Goal: Task Accomplishment & Management: Manage account settings

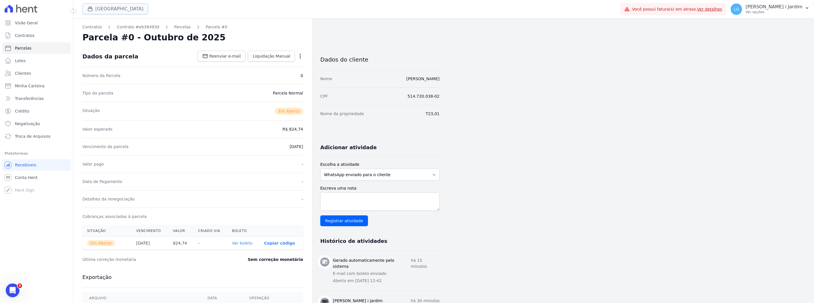
click at [94, 5] on button "[GEOGRAPHIC_DATA]" at bounding box center [115, 8] width 66 height 11
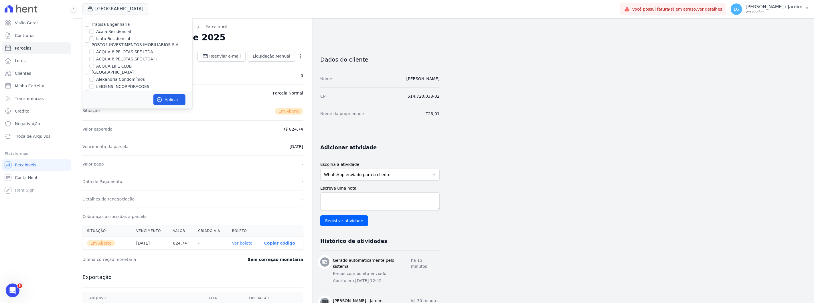
click at [114, 52] on label "ACQUA 8 PELOTAS SPE LTDA" at bounding box center [124, 52] width 57 height 6
click at [94, 52] on input "ACQUA 8 PELOTAS SPE LTDA" at bounding box center [91, 52] width 5 height 5
checkbox input "true"
click at [116, 58] on label "ACQUA 8 PELOTAS SPE LTDA II" at bounding box center [126, 59] width 61 height 6
click at [94, 58] on input "ACQUA 8 PELOTAS SPE LTDA II" at bounding box center [91, 59] width 5 height 5
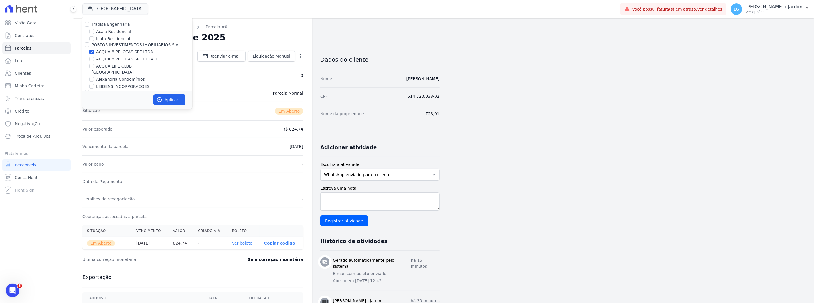
checkbox input "true"
click at [109, 69] on label "ACQUA LIFE CLUB" at bounding box center [114, 66] width 36 height 6
click at [94, 68] on input "ACQUA LIFE CLUB" at bounding box center [91, 66] width 5 height 5
checkbox input "true"
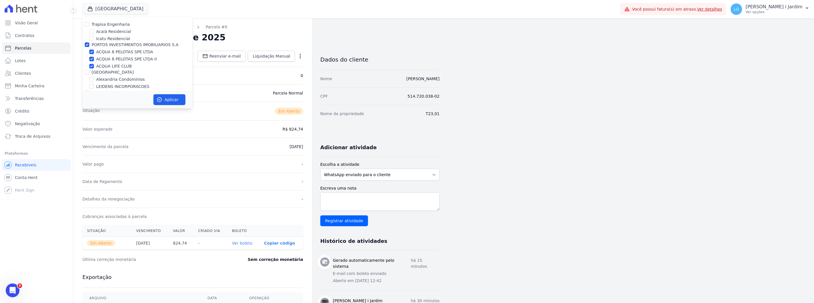
click at [114, 61] on label "ACQUA 8 PELOTAS SPE LTDA II" at bounding box center [126, 59] width 61 height 6
click at [94, 61] on input "ACQUA 8 PELOTAS SPE LTDA II" at bounding box center [91, 59] width 5 height 5
checkbox input "false"
click at [121, 51] on label "ACQUA 8 PELOTAS SPE LTDA" at bounding box center [124, 52] width 57 height 6
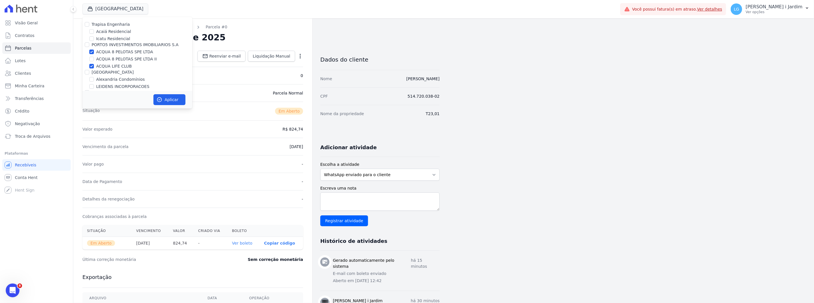
click at [94, 51] on input "ACQUA 8 PELOTAS SPE LTDA" at bounding box center [91, 52] width 5 height 5
checkbox input "false"
click at [163, 99] on button "Aplicar" at bounding box center [169, 99] width 32 height 11
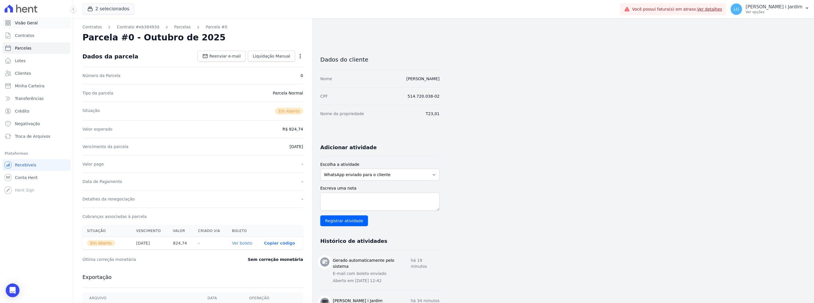
click at [31, 28] on link "Visão Geral" at bounding box center [36, 22] width 68 height 11
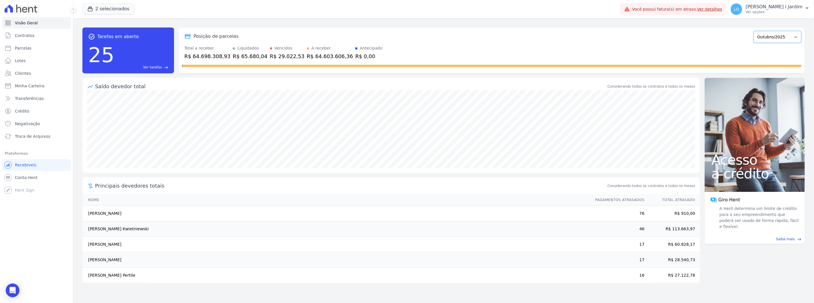
click at [776, 40] on select "Janeiro/2022 Fevereiro/2022 Março/2022 Abril/2022 Maio/2022 Junho/2022 Julho/20…" at bounding box center [778, 37] width 48 height 12
select select "09/2025"
click at [757, 31] on select "Janeiro/2022 Fevereiro/2022 Março/2022 Abril/2022 Maio/2022 Junho/2022 Julho/20…" at bounding box center [778, 37] width 48 height 12
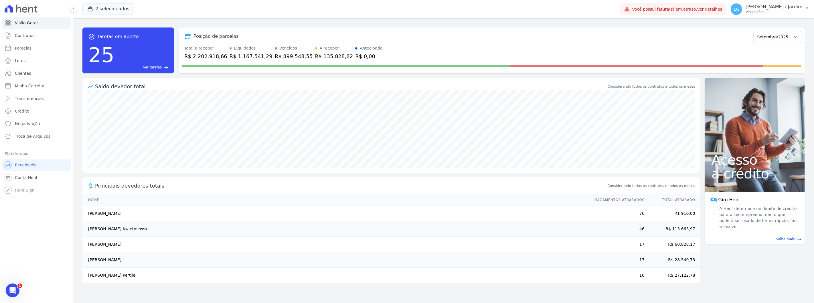
click at [275, 56] on div "R$ 899.548,55" at bounding box center [294, 56] width 38 height 8
click at [310, 62] on div at bounding box center [492, 64] width 620 height 9
click at [559, 261] on td "Carlos Eduardo Gonçalves De Barros" at bounding box center [336, 259] width 508 height 15
click at [124, 13] on button "2 selecionados" at bounding box center [108, 8] width 52 height 11
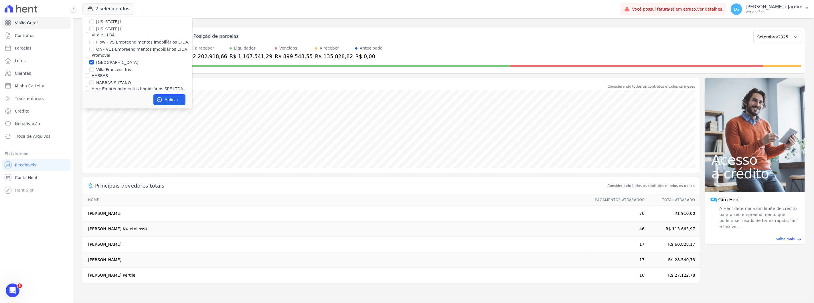
scroll to position [668, 0]
click at [105, 66] on label "[GEOGRAPHIC_DATA]" at bounding box center [117, 69] width 42 height 6
click at [94, 67] on input "[GEOGRAPHIC_DATA]" at bounding box center [91, 69] width 5 height 5
checkbox input "false"
click at [177, 101] on button "Aplicar" at bounding box center [169, 99] width 32 height 11
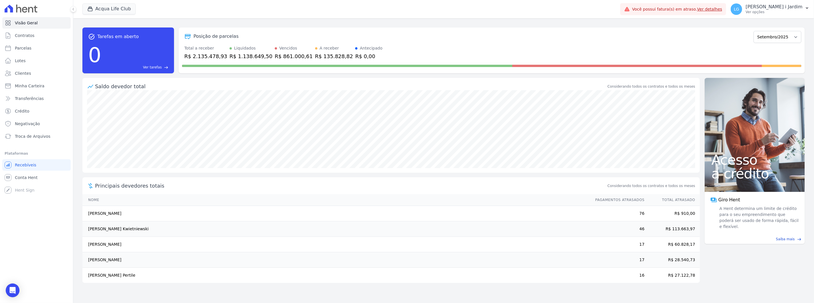
click at [301, 78] on div "Saldo devedor total Considerando todos os contratos e todos os meses" at bounding box center [391, 84] width 618 height 12
click at [477, 23] on div "task_alt Tarefas em aberto 0 Ver tarefas east Posição de parcelas Janeiro/2022 …" at bounding box center [443, 50] width 723 height 55
click at [107, 9] on button "Acqua Life Club" at bounding box center [108, 8] width 53 height 11
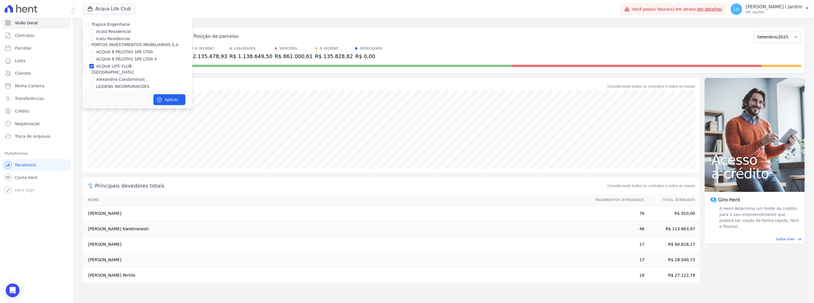
click at [111, 68] on label "ACQUA LIFE CLUB" at bounding box center [114, 66] width 36 height 6
click at [94, 68] on input "ACQUA LIFE CLUB" at bounding box center [91, 66] width 5 height 5
checkbox input "false"
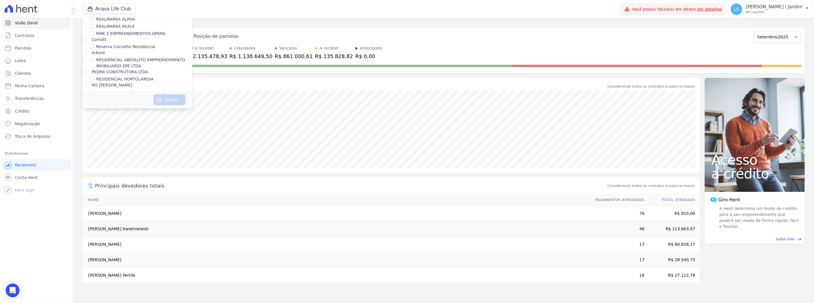
click at [119, 89] on label "RESIDENCIAL MS [PERSON_NAME]" at bounding box center [130, 92] width 68 height 6
click at [94, 90] on input "RESIDENCIAL MS [PERSON_NAME]" at bounding box center [91, 92] width 5 height 5
checkbox input "true"
click at [177, 100] on button "Aplicar" at bounding box center [169, 99] width 32 height 11
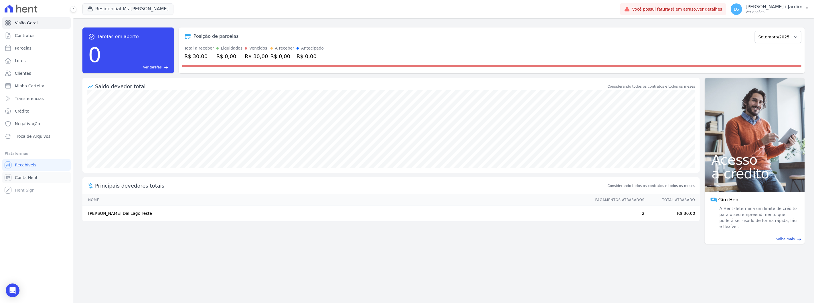
click at [47, 181] on link "Conta Hent" at bounding box center [36, 177] width 68 height 11
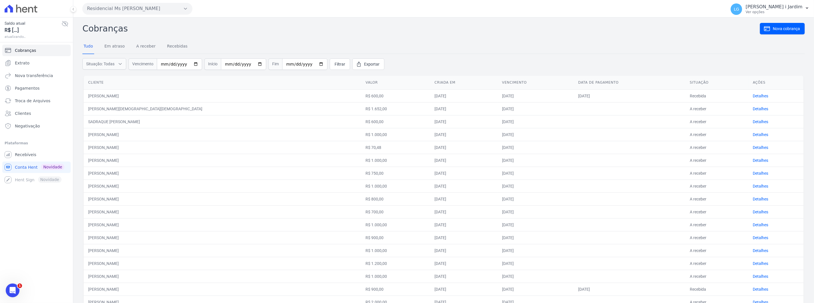
click at [64, 25] on icon at bounding box center [65, 23] width 7 height 7
click at [41, 62] on link "Extrato" at bounding box center [36, 62] width 68 height 11
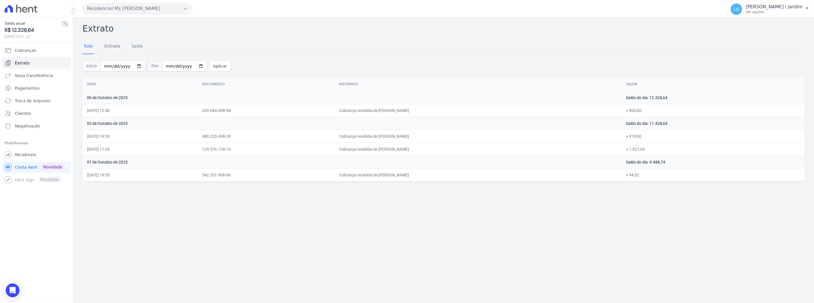
click at [275, 218] on div "Extrato Tudo Entrada Saída Início 2025-10-01 Fim 2025-10-06 Aplicar Data Docume…" at bounding box center [443, 159] width 741 height 285
click at [243, 221] on div "Extrato Tudo Entrada Saída Início 2025-10-01 Fim 2025-10-06 Aplicar Data Docume…" at bounding box center [443, 159] width 741 height 285
click at [207, 239] on div "Extrato Tudo Entrada Saída Início 2025-10-01 Fim 2025-10-06 Aplicar Data Docume…" at bounding box center [443, 159] width 741 height 285
click at [242, 247] on div "Extrato Tudo Entrada Saída Início 2025-10-01 Fim 2025-10-06 Aplicar Data Docume…" at bounding box center [443, 159] width 741 height 285
click at [245, 268] on div "Extrato Tudo Entrada Saída Início 2025-10-01 Fim 2025-10-06 Aplicar Data Docume…" at bounding box center [443, 159] width 741 height 285
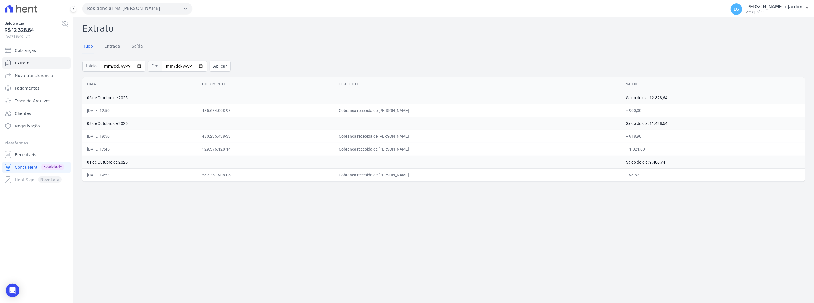
drag, startPoint x: 518, startPoint y: 248, endPoint x: 480, endPoint y: 256, distance: 39.3
click at [517, 248] on div "Extrato Tudo Entrada Saída Início 2025-10-01 Fim 2025-10-06 Aplicar Data Docume…" at bounding box center [443, 159] width 741 height 285
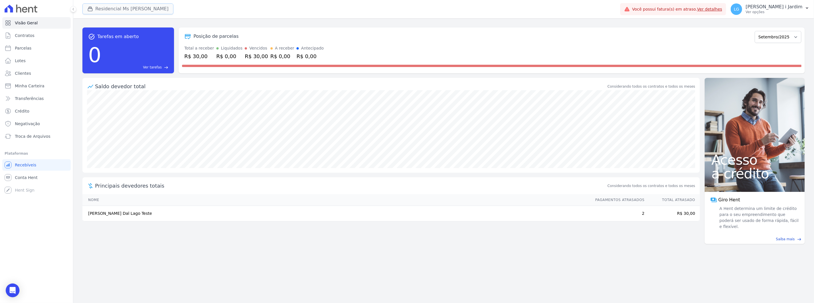
click at [116, 7] on button "Residencial Ms Fernando Lins I" at bounding box center [127, 8] width 91 height 11
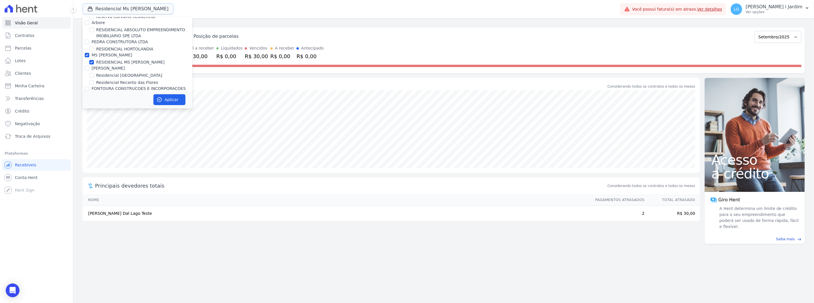
scroll to position [1336, 0]
click at [106, 75] on label "RESIDENCIAL MS [PERSON_NAME]" at bounding box center [130, 78] width 68 height 6
click at [94, 76] on input "RESIDENCIAL MS [PERSON_NAME]" at bounding box center [91, 78] width 5 height 5
checkbox input "false"
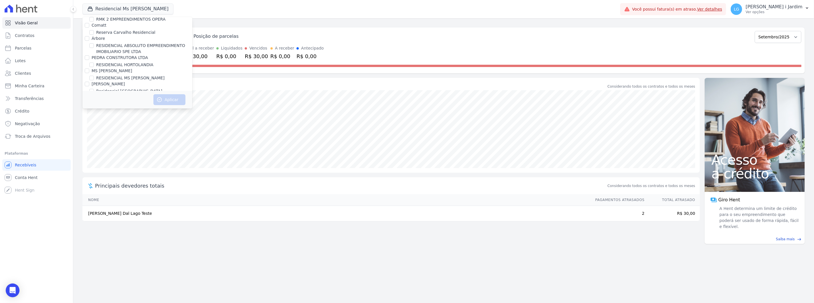
scroll to position [1484, 0]
click at [115, 95] on label "CONSTRUTORA SOLICASA 2" at bounding box center [120, 97] width 56 height 5
click at [89, 95] on input "CONSTRUTORA SOLICASA 2" at bounding box center [87, 97] width 5 height 5
checkbox input "true"
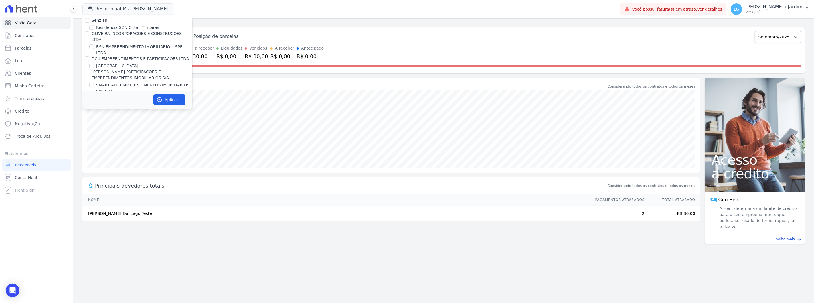
scroll to position [109, 0]
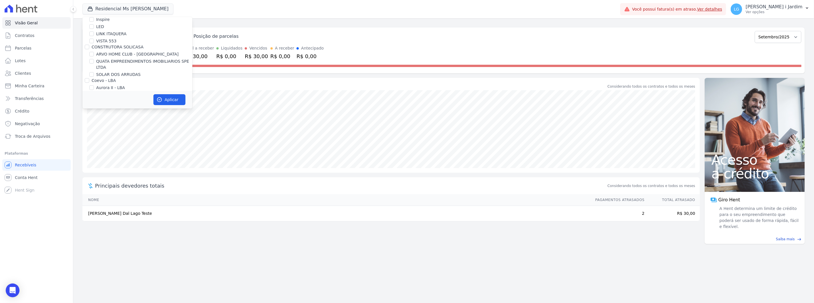
click at [121, 73] on label "SOLAR DOS ARRUDAS" at bounding box center [118, 75] width 44 height 6
click at [94, 73] on input "SOLAR DOS ARRUDAS" at bounding box center [91, 74] width 5 height 5
checkbox input "true"
click at [172, 97] on button "Aplicar" at bounding box center [169, 99] width 32 height 11
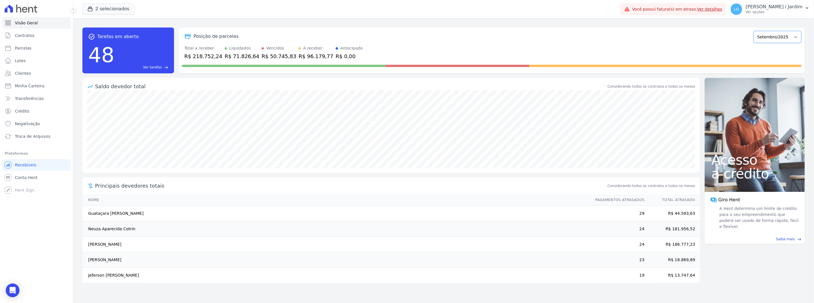
click at [798, 37] on select "Abril/2022 Maio/2022 Junho/2022 Julho/2022 Agosto/2022 Setembro/2022 Outubro/20…" at bounding box center [778, 37] width 48 height 12
select select "10/2025"
click at [757, 31] on select "Abril/2022 Maio/2022 Junho/2022 Julho/2022 Agosto/2022 Setembro/2022 Outubro/20…" at bounding box center [778, 37] width 48 height 12
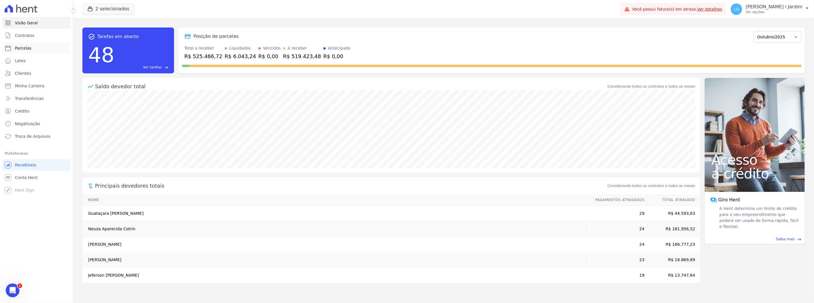
click at [30, 50] on link "Parcelas" at bounding box center [36, 47] width 68 height 11
select select
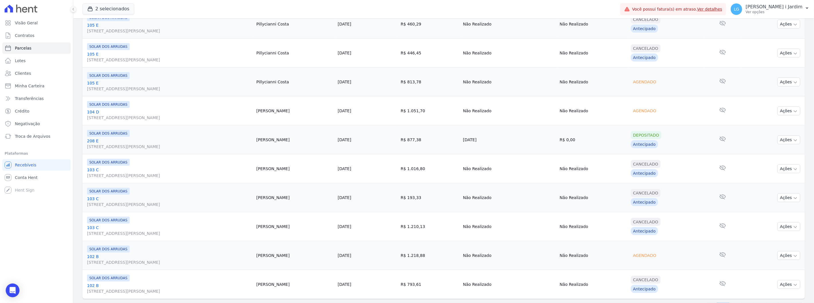
scroll to position [616, 0]
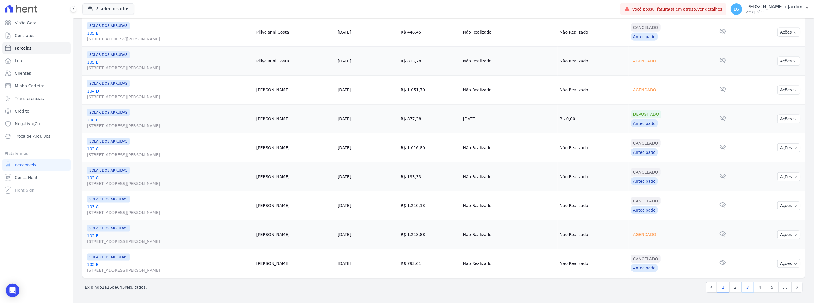
click at [742, 288] on link "3" at bounding box center [748, 287] width 12 height 11
select select
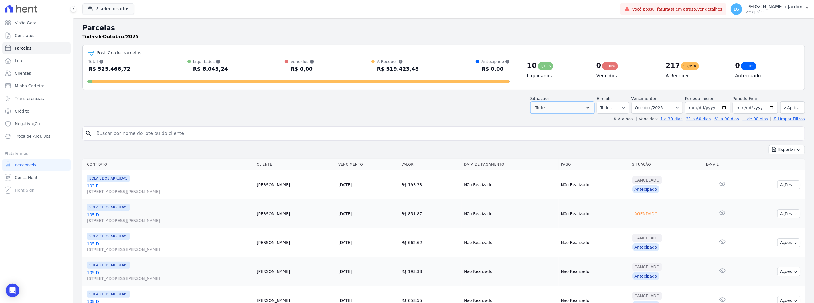
click at [579, 110] on button "Todos" at bounding box center [563, 108] width 64 height 12
click at [566, 123] on label "Selecionar todos" at bounding box center [558, 122] width 33 height 5
click at [540, 123] on input "Selecionar todos" at bounding box center [537, 122] width 5 height 5
checkbox input "false"
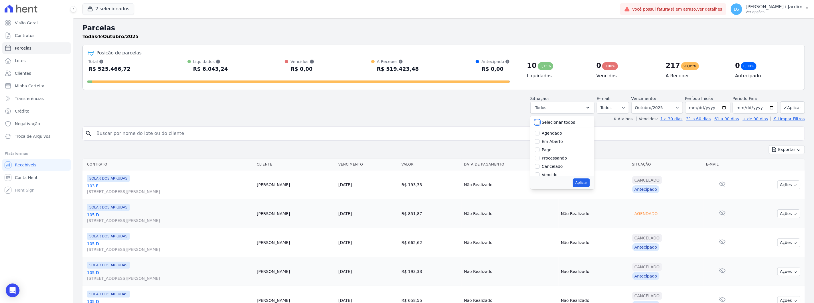
checkbox input "false"
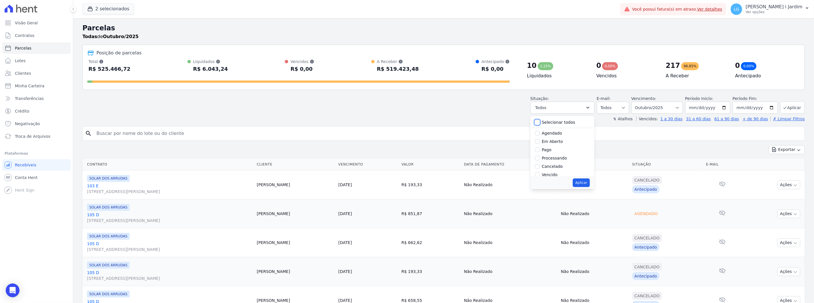
checkbox input "false"
click at [557, 139] on label "Em Aberto" at bounding box center [552, 141] width 21 height 5
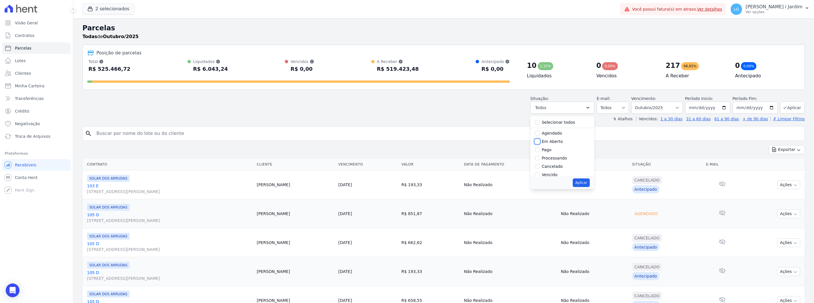
click at [540, 139] on input "Em Aberto" at bounding box center [537, 141] width 5 height 5
checkbox input "true"
click at [587, 185] on button "Aplicar" at bounding box center [581, 182] width 17 height 9
select select "pending"
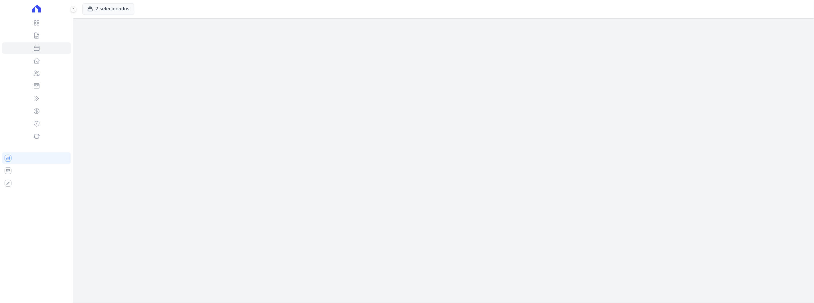
select select
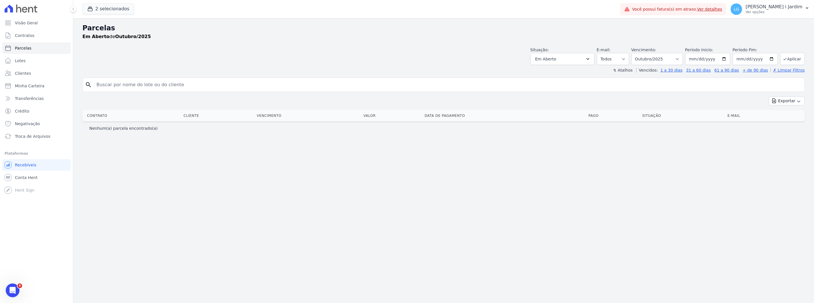
click at [198, 181] on div "Parcelas Em [GEOGRAPHIC_DATA] de Outubro/2025 Situação: Agendado Em Aberto Pago…" at bounding box center [443, 160] width 741 height 285
